Goal: Entertainment & Leisure: Consume media (video, audio)

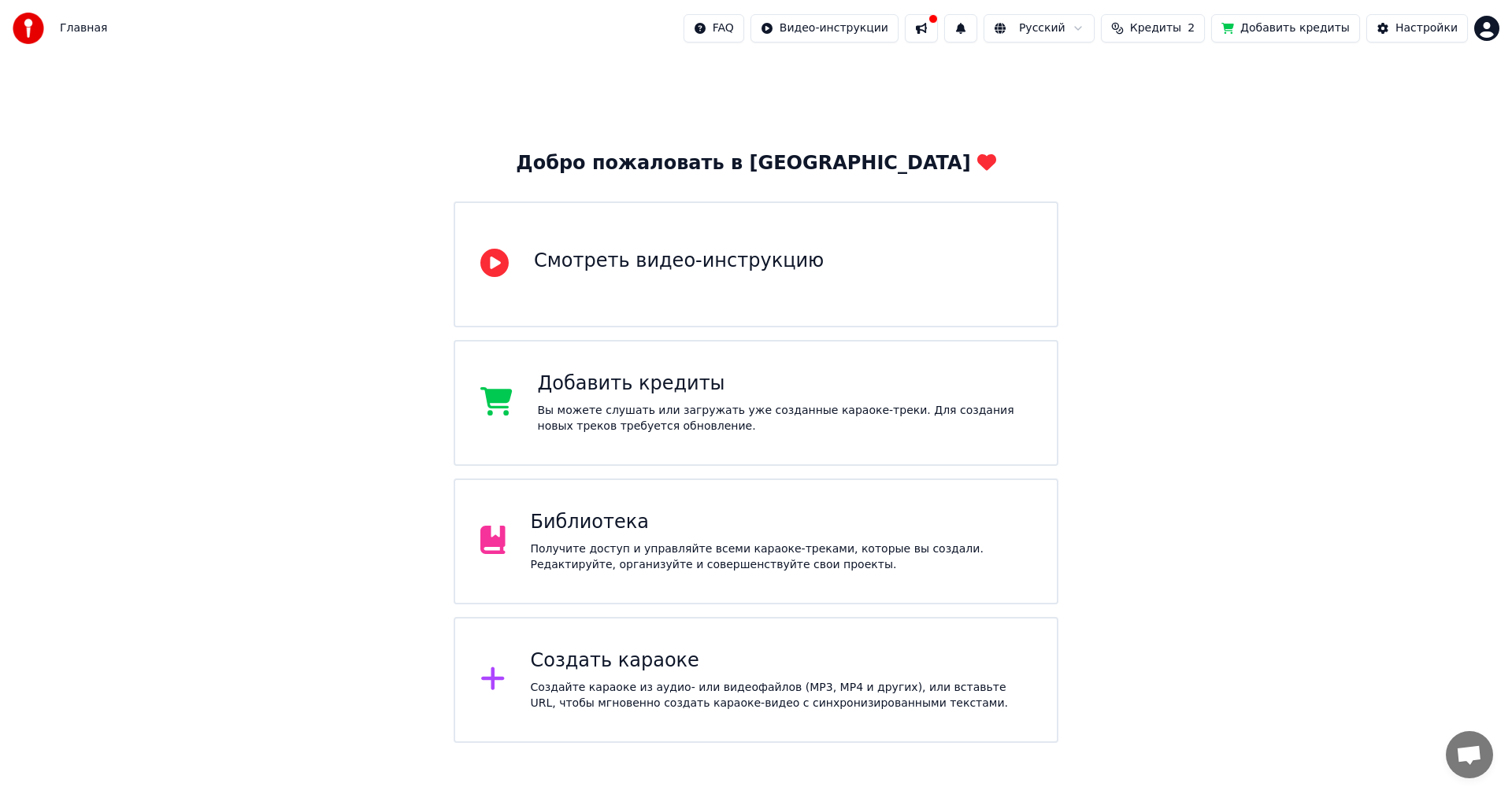
click at [692, 536] on div "Библиотека Получите доступ и управляйте всеми караоке-треками, которые вы созда…" at bounding box center [782, 541] width 502 height 63
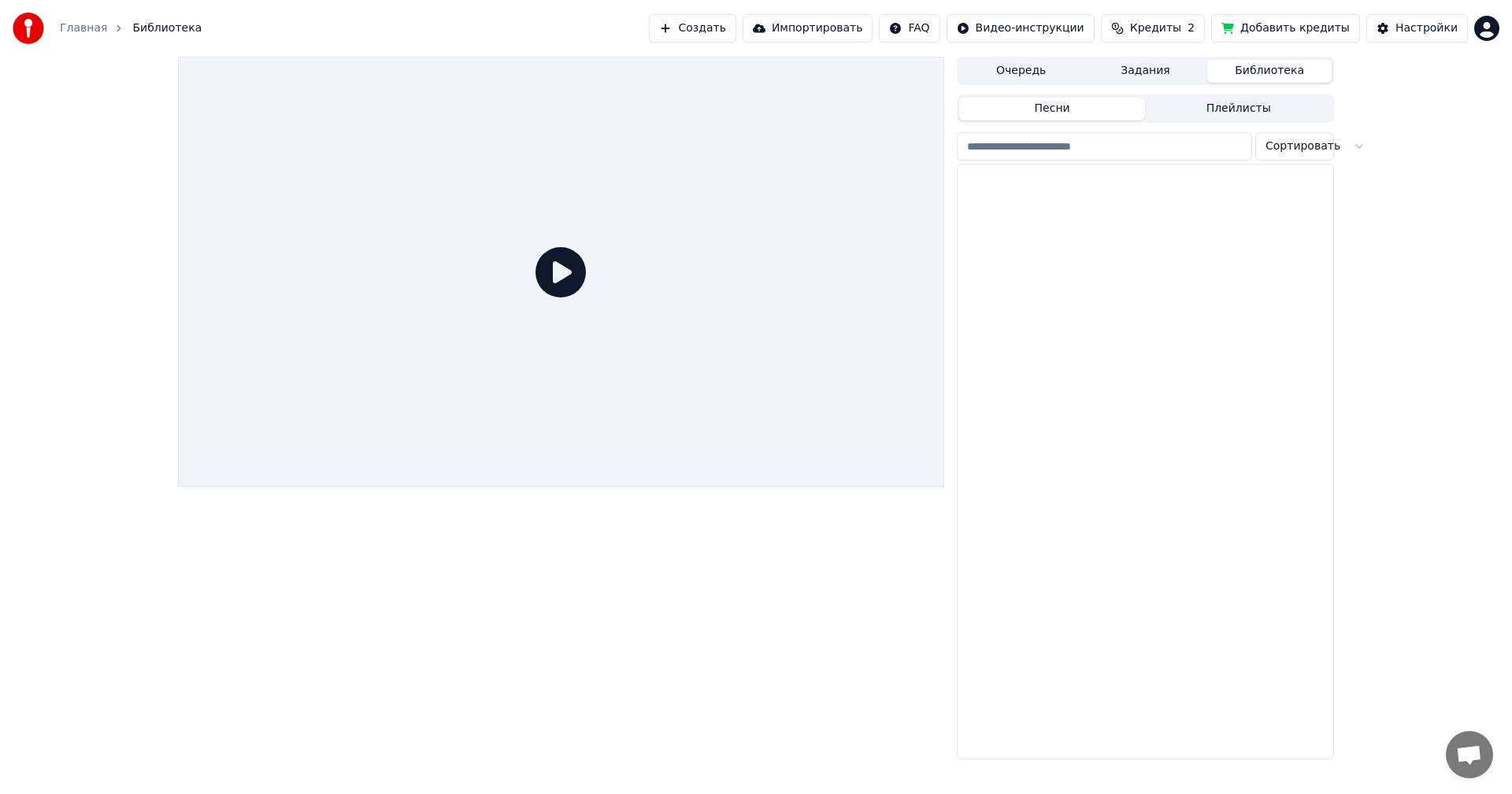
click at [692, 536] on div at bounding box center [561, 408] width 766 height 703
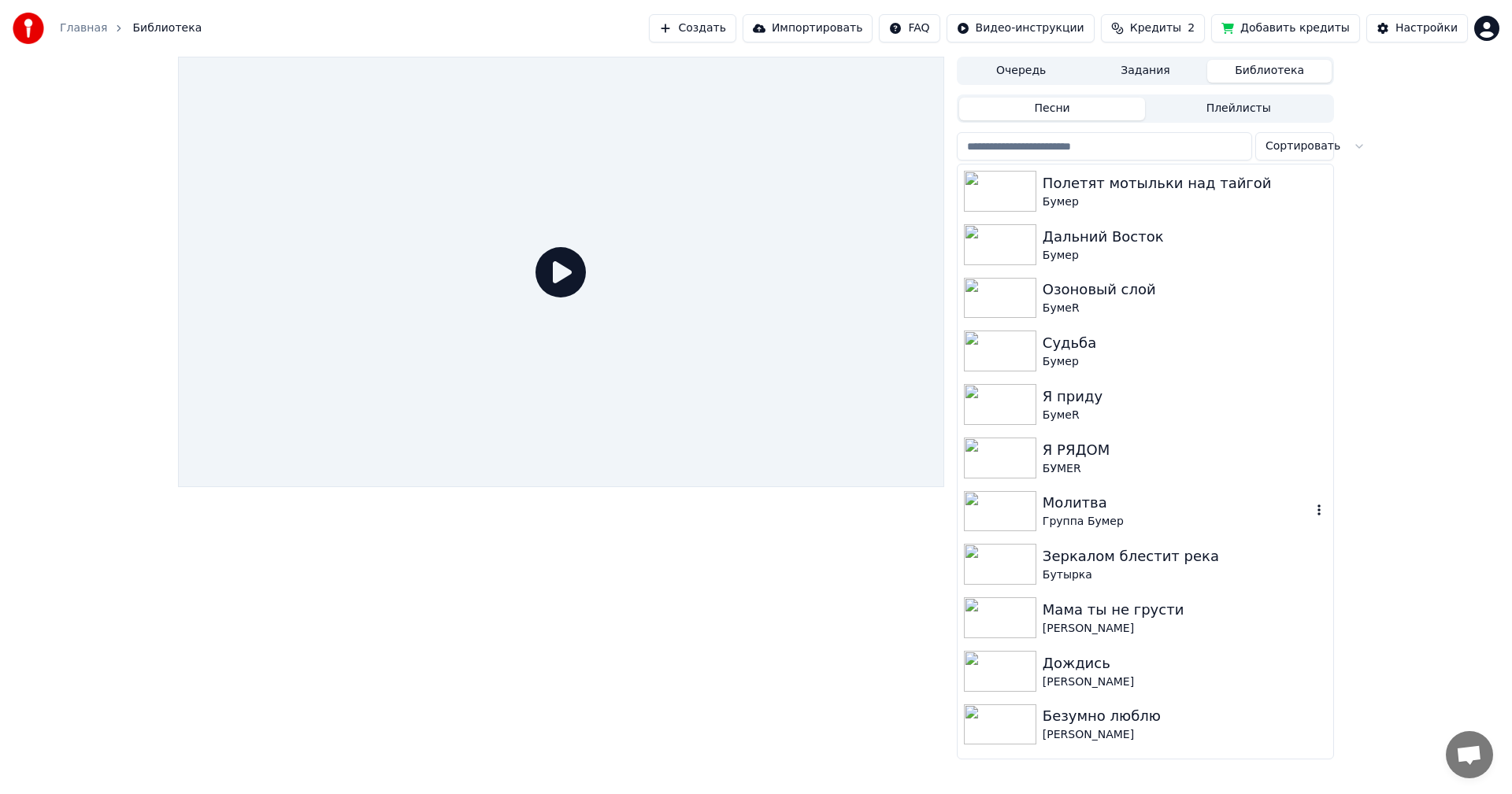
click at [997, 510] on img at bounding box center [1000, 511] width 72 height 41
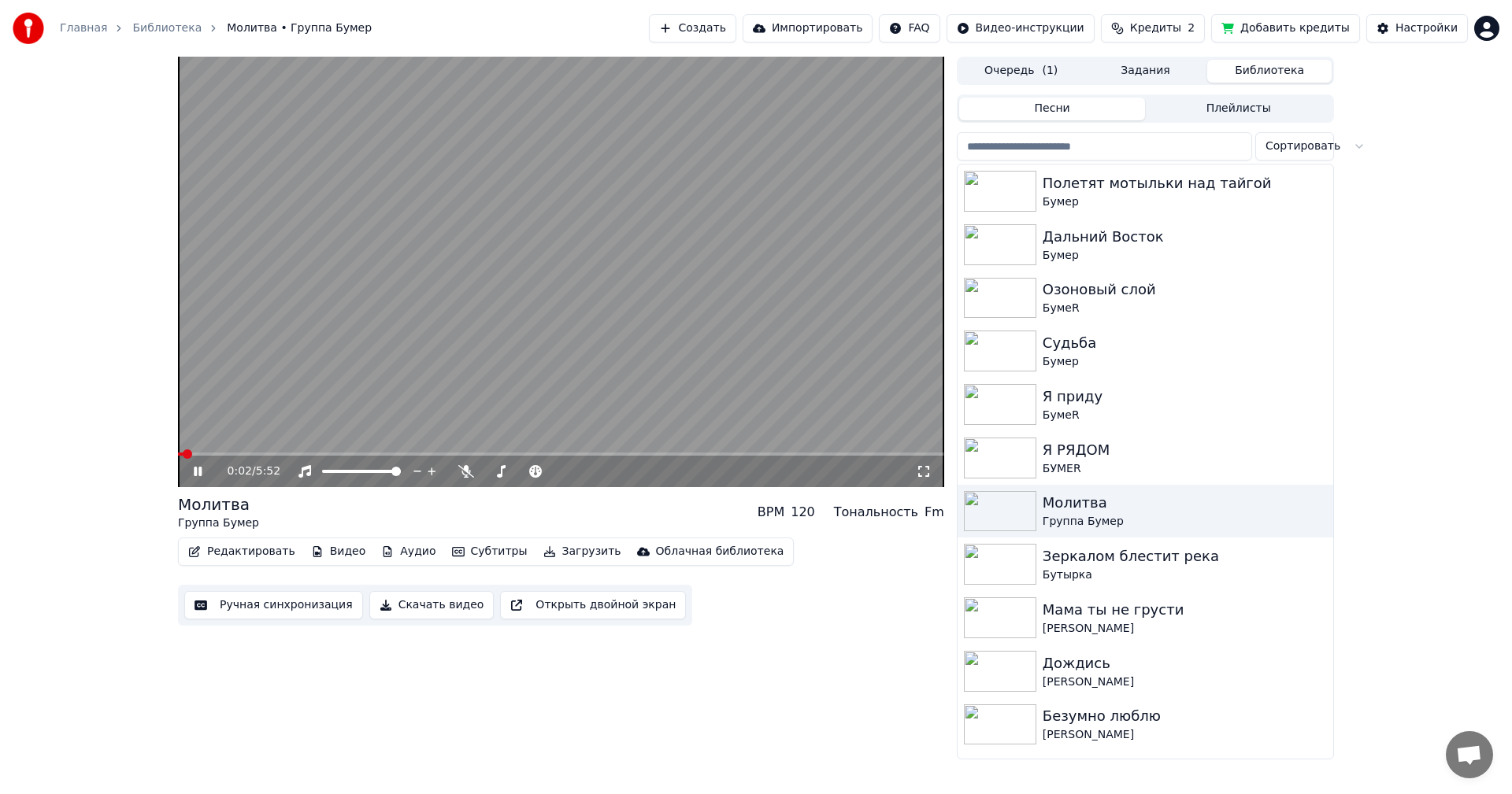
click at [922, 470] on icon at bounding box center [924, 471] width 16 height 13
click at [922, 489] on div "0:02 / 5:52 Молитва Группа Бумер BPM 120 Тональность Fm Редактировать Видео Ауд…" at bounding box center [561, 408] width 766 height 703
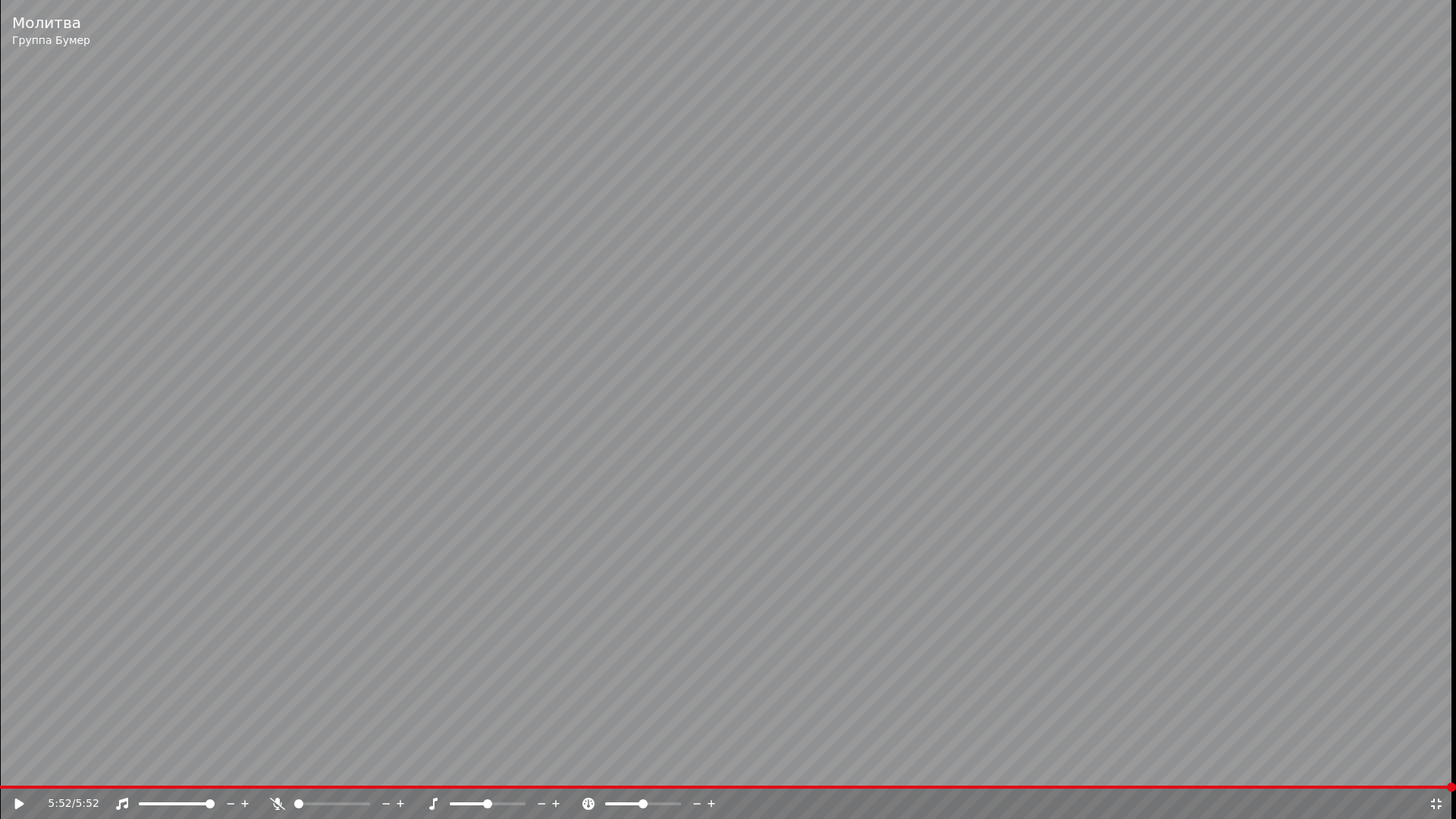
click at [1437, 764] on icon at bounding box center [1436, 804] width 15 height 12
